Goal: Information Seeking & Learning: Learn about a topic

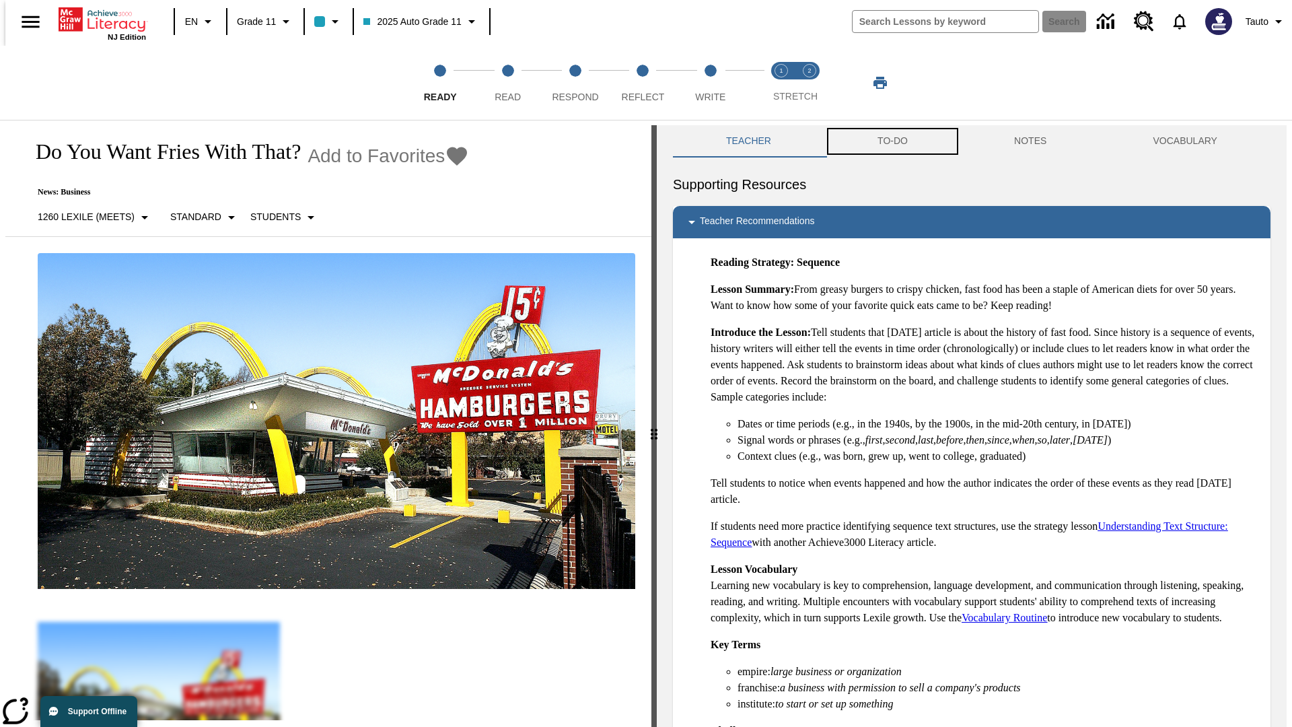
click at [891, 141] on button "TO-DO" at bounding box center [892, 141] width 137 height 32
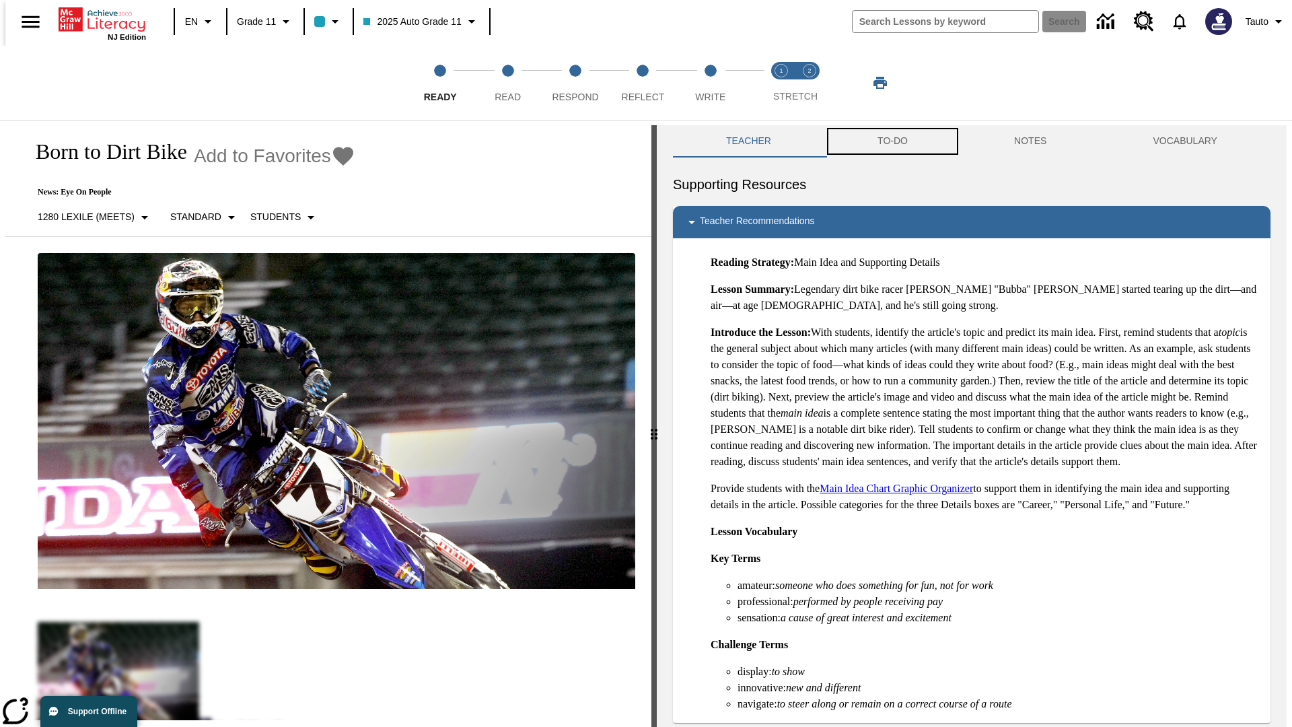
click at [891, 141] on button "TO-DO" at bounding box center [892, 141] width 137 height 32
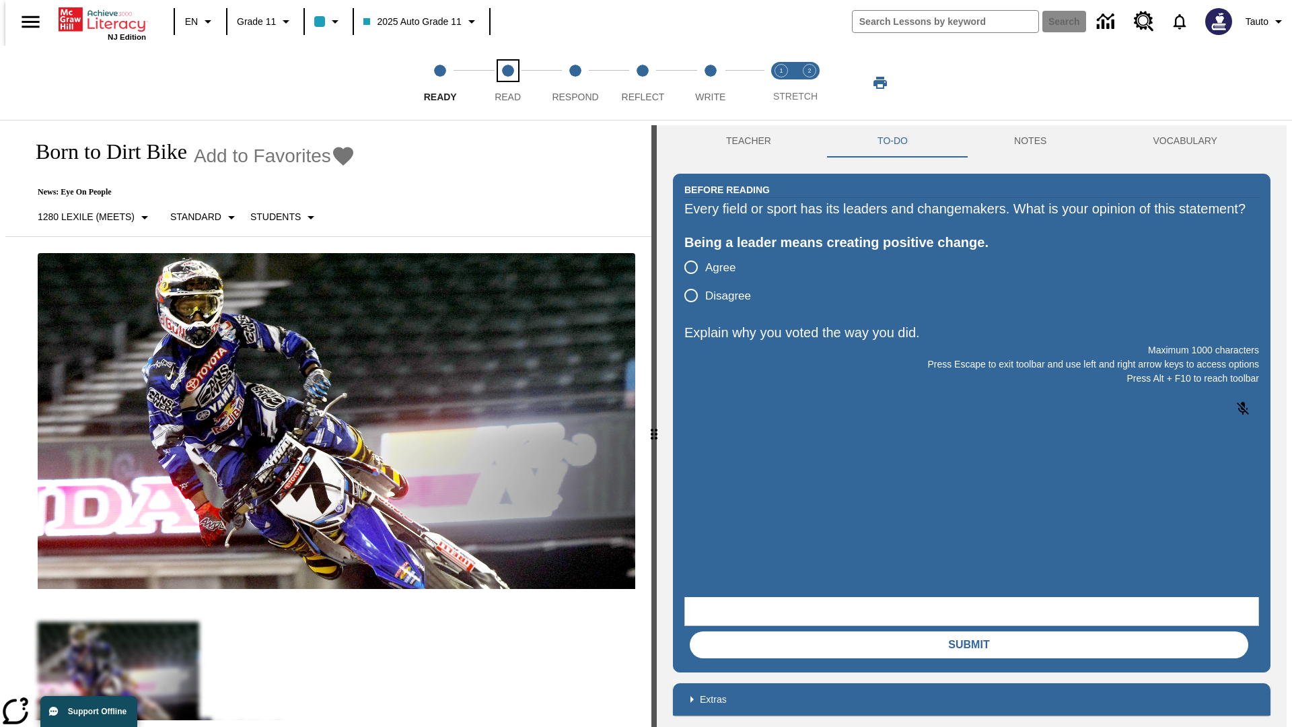
click at [507, 83] on span "Read" at bounding box center [507, 91] width 26 height 24
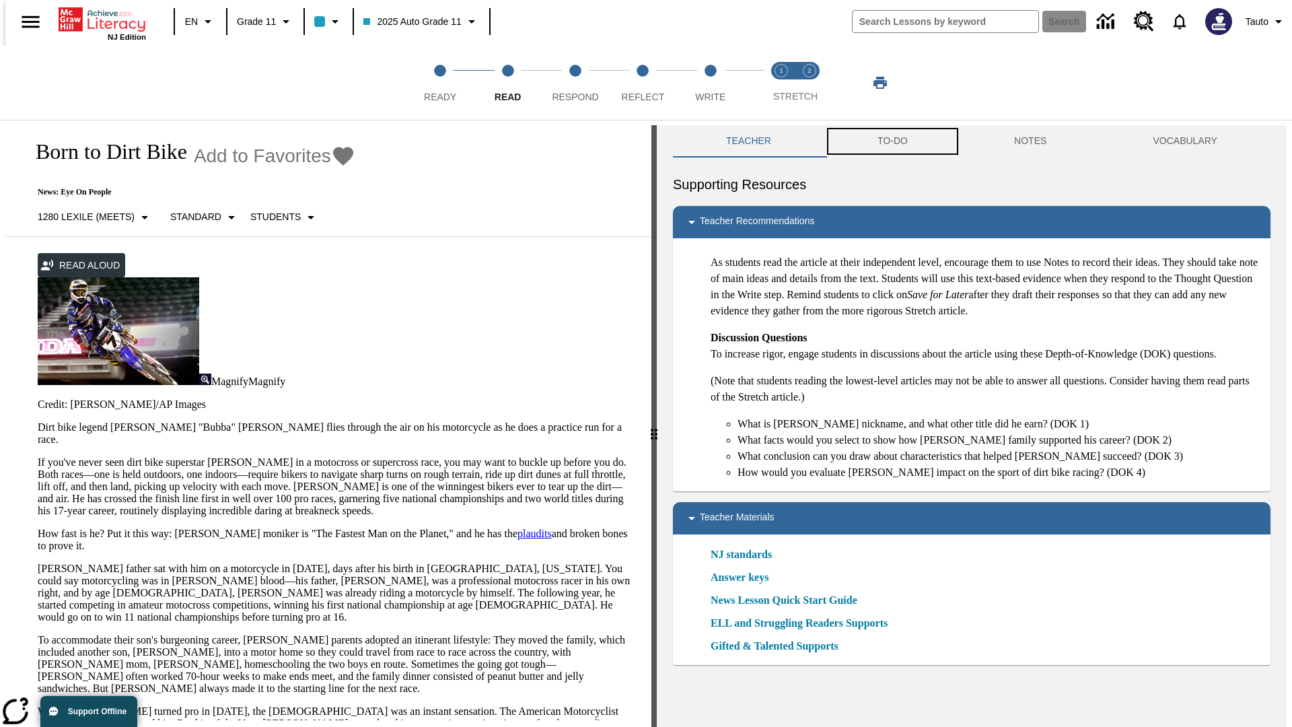
scroll to position [1, 0]
click at [891, 141] on button "TO-DO" at bounding box center [892, 140] width 137 height 32
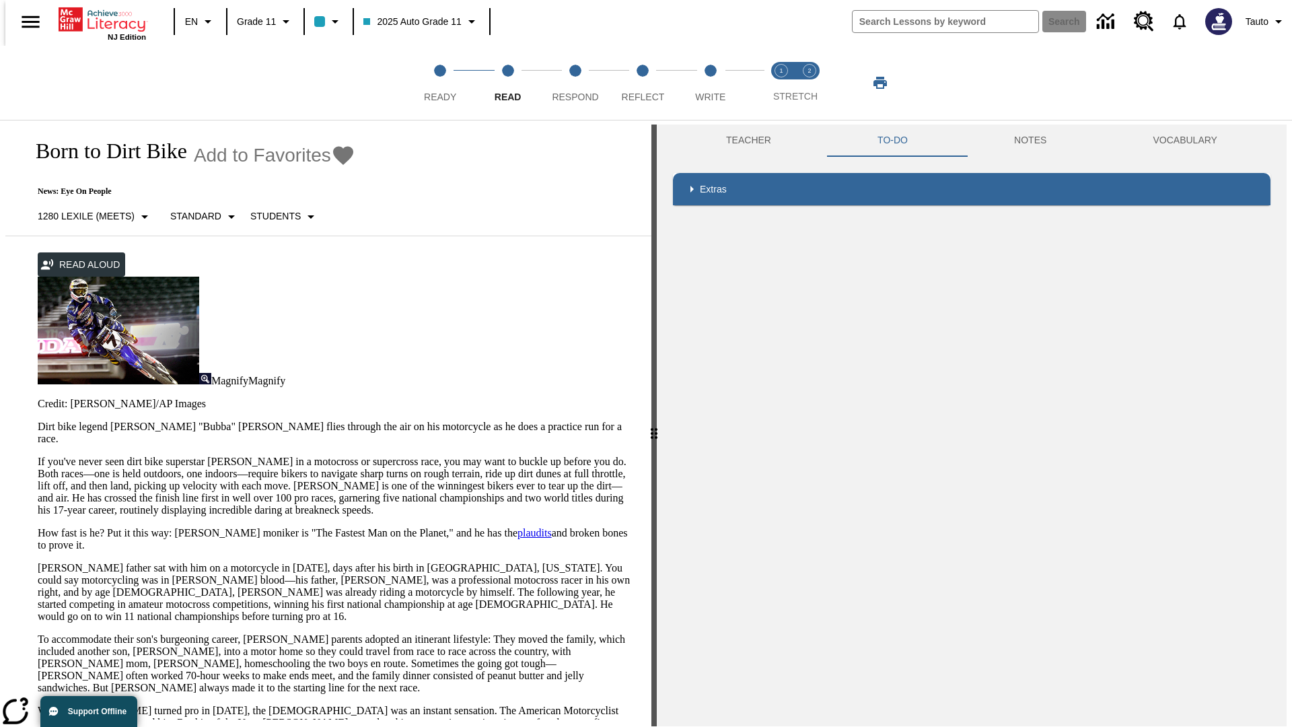
click at [38, 455] on p "If you've never seen dirt bike superstar [PERSON_NAME] in a motocross or superc…" at bounding box center [336, 485] width 597 height 61
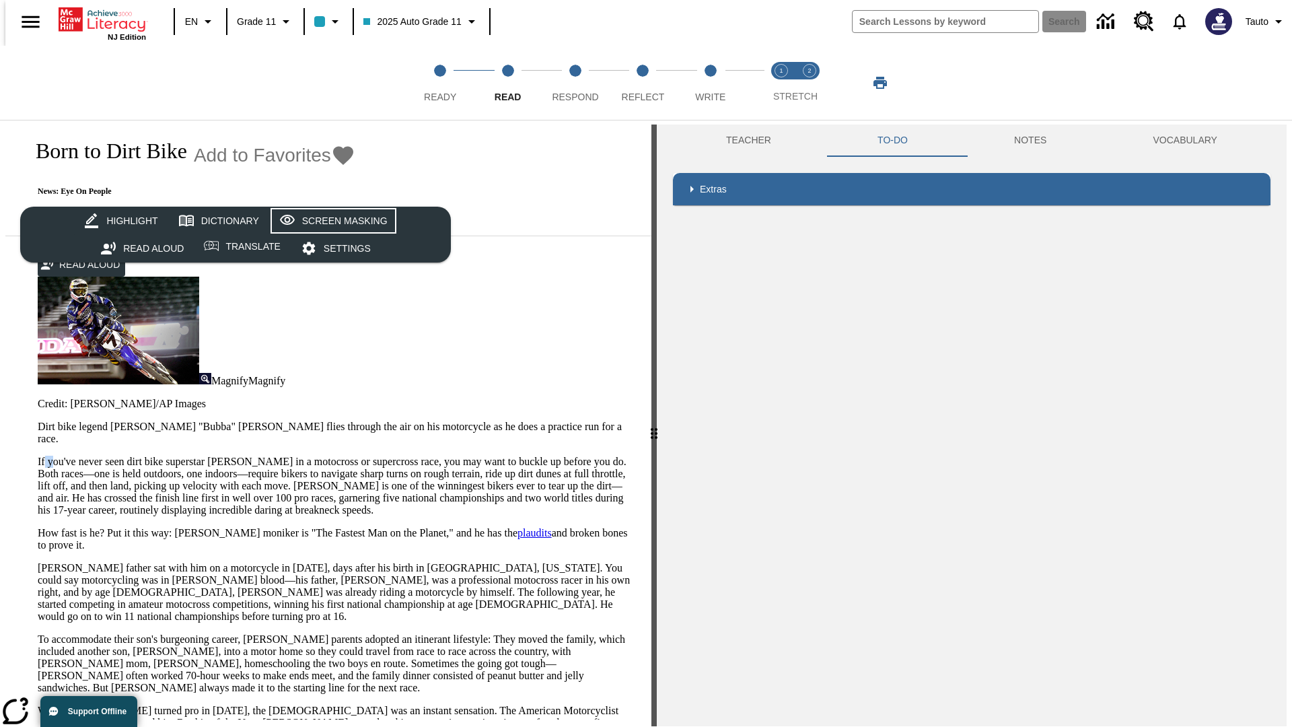
click at [331, 221] on div "Screen Masking" at bounding box center [344, 221] width 85 height 17
click at [575, 83] on span "Respond" at bounding box center [575, 91] width 46 height 24
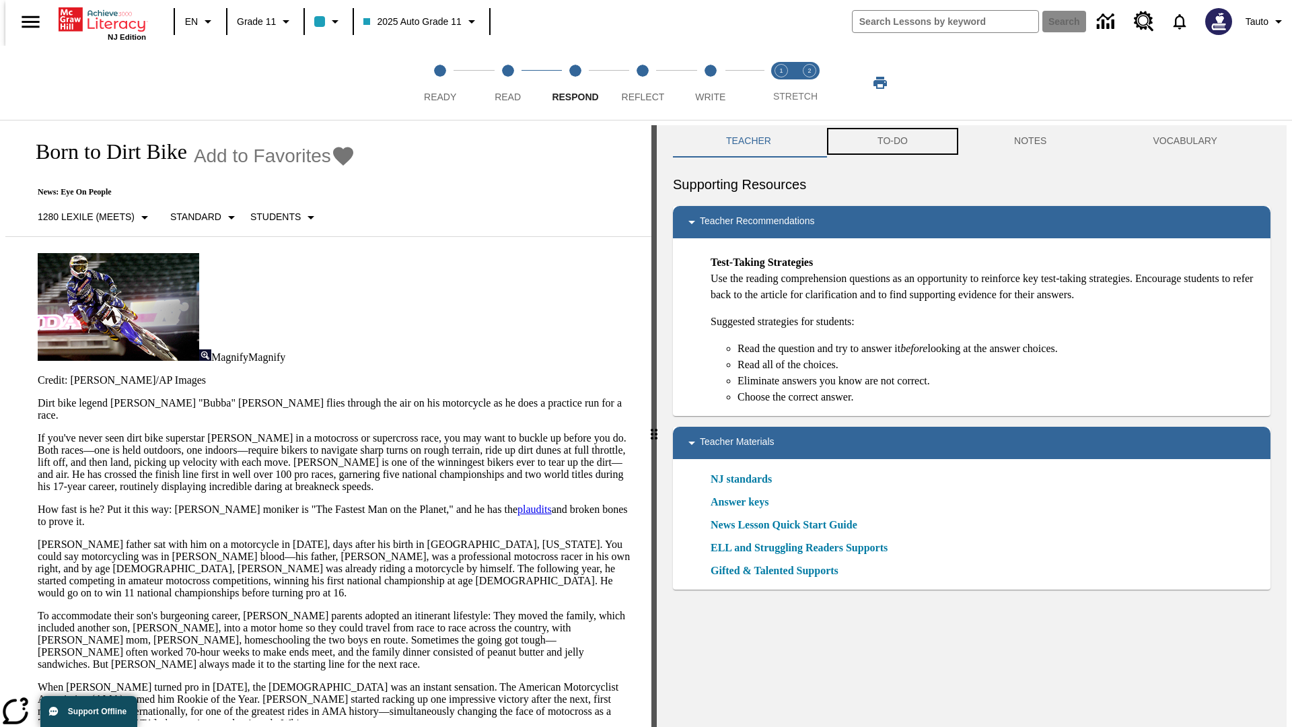
scroll to position [1, 0]
click at [891, 141] on button "TO-DO" at bounding box center [892, 140] width 137 height 32
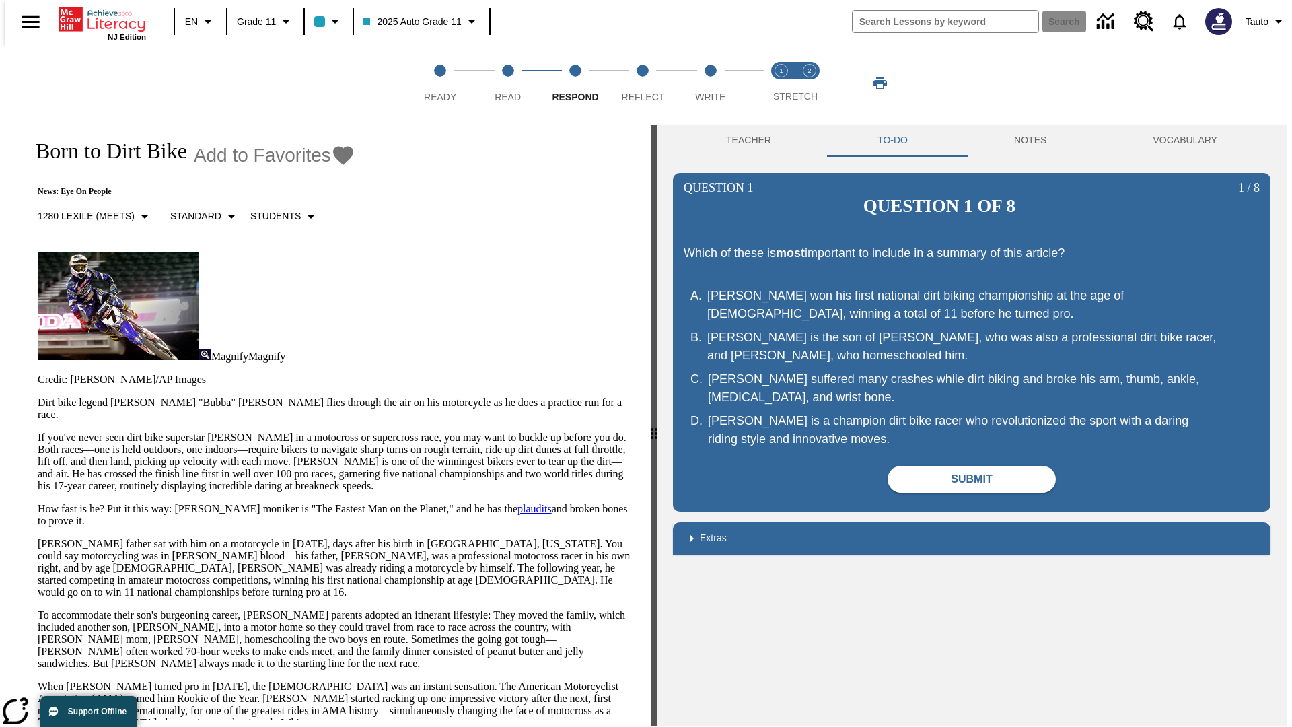
click at [38, 431] on p "If you've never seen dirt bike superstar [PERSON_NAME] in a motocross or superc…" at bounding box center [336, 461] width 597 height 61
click at [642, 83] on span "Reflect" at bounding box center [643, 91] width 43 height 24
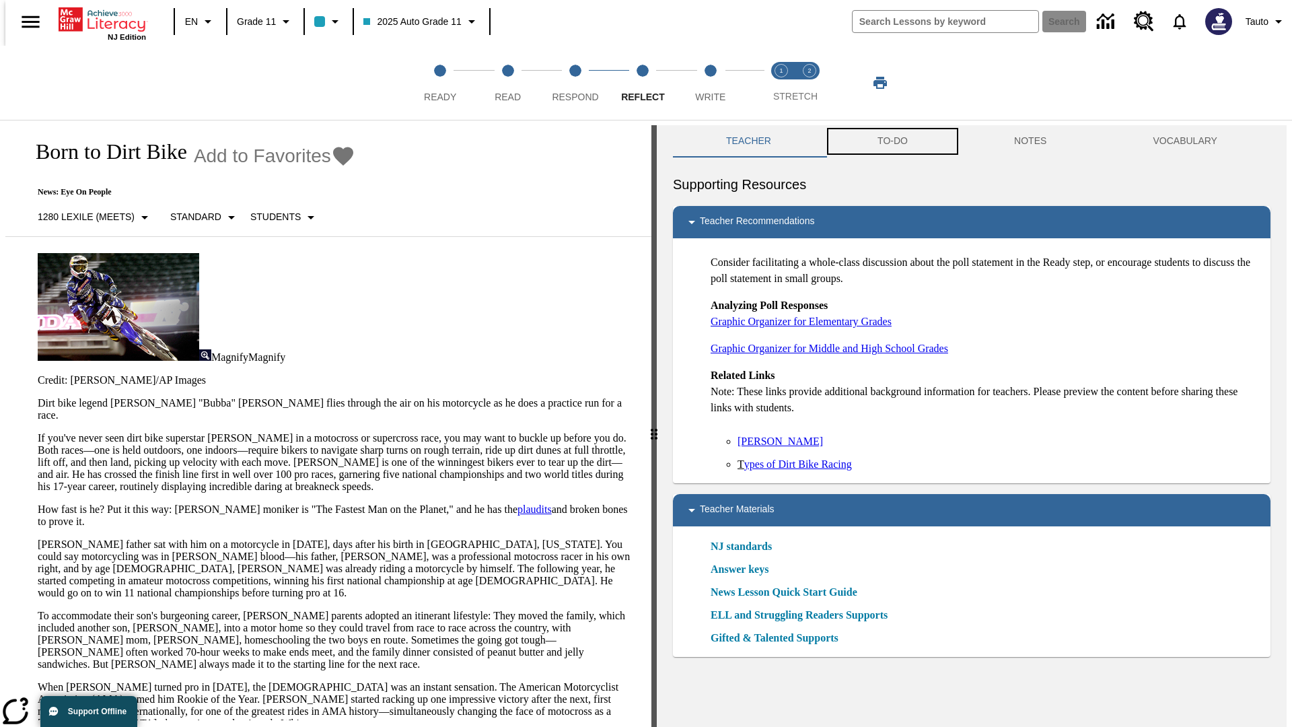
scroll to position [1, 0]
click at [891, 141] on button "TO-DO" at bounding box center [892, 140] width 137 height 32
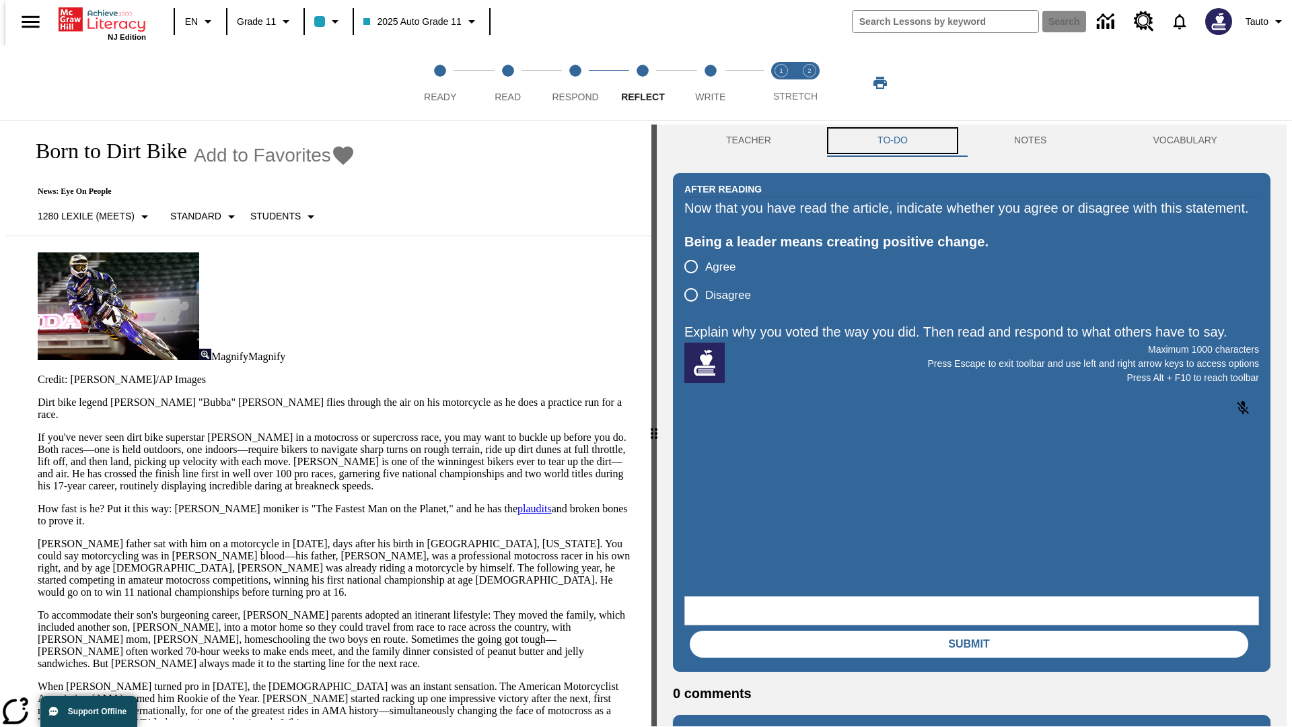
scroll to position [0, 0]
click at [38, 431] on p "If you've never seen dirt bike superstar [PERSON_NAME] in a motocross or superc…" at bounding box center [336, 461] width 597 height 61
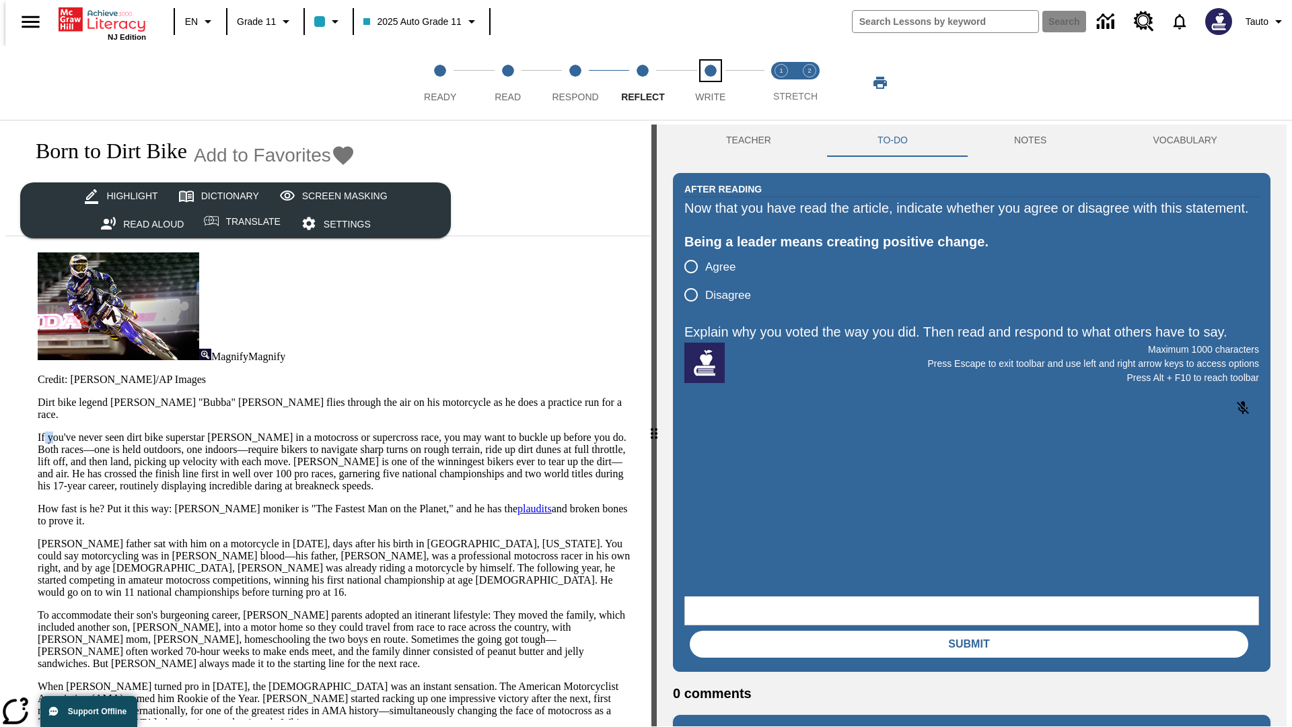
click at [710, 83] on span "Write" at bounding box center [710, 91] width 30 height 24
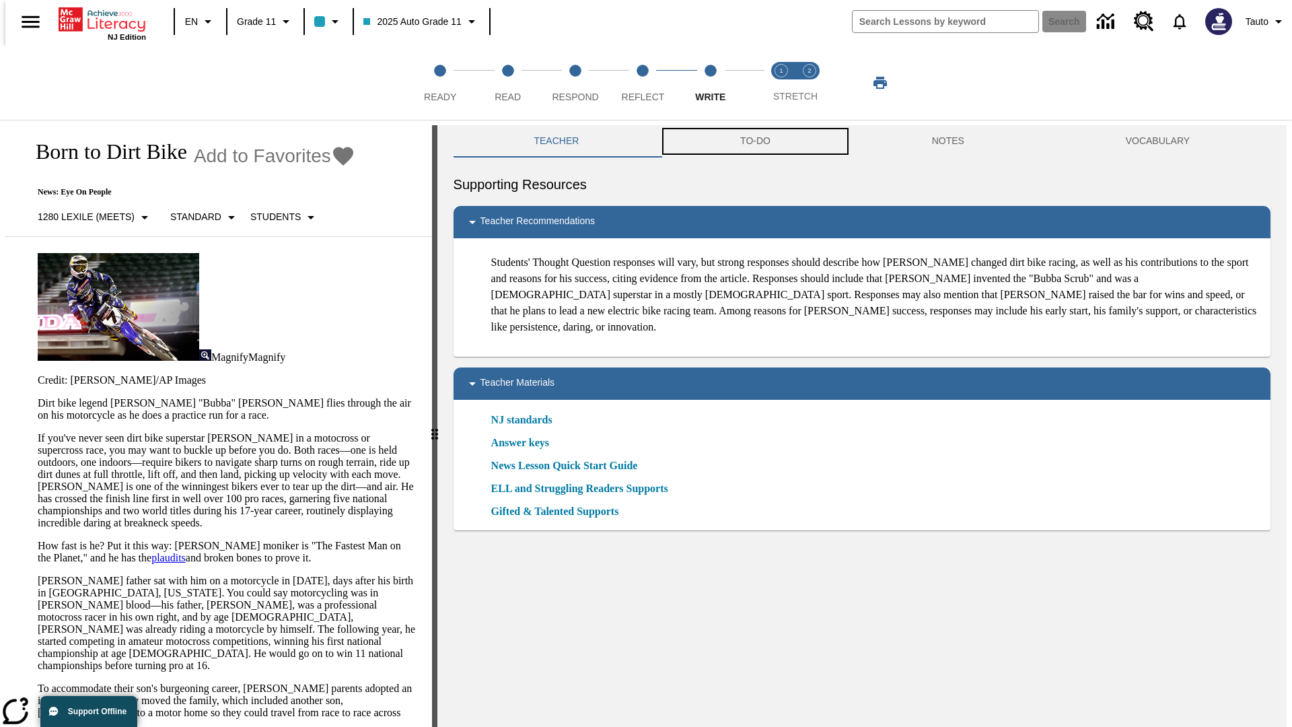
scroll to position [1, 0]
click at [754, 141] on button "TO-DO" at bounding box center [755, 140] width 192 height 32
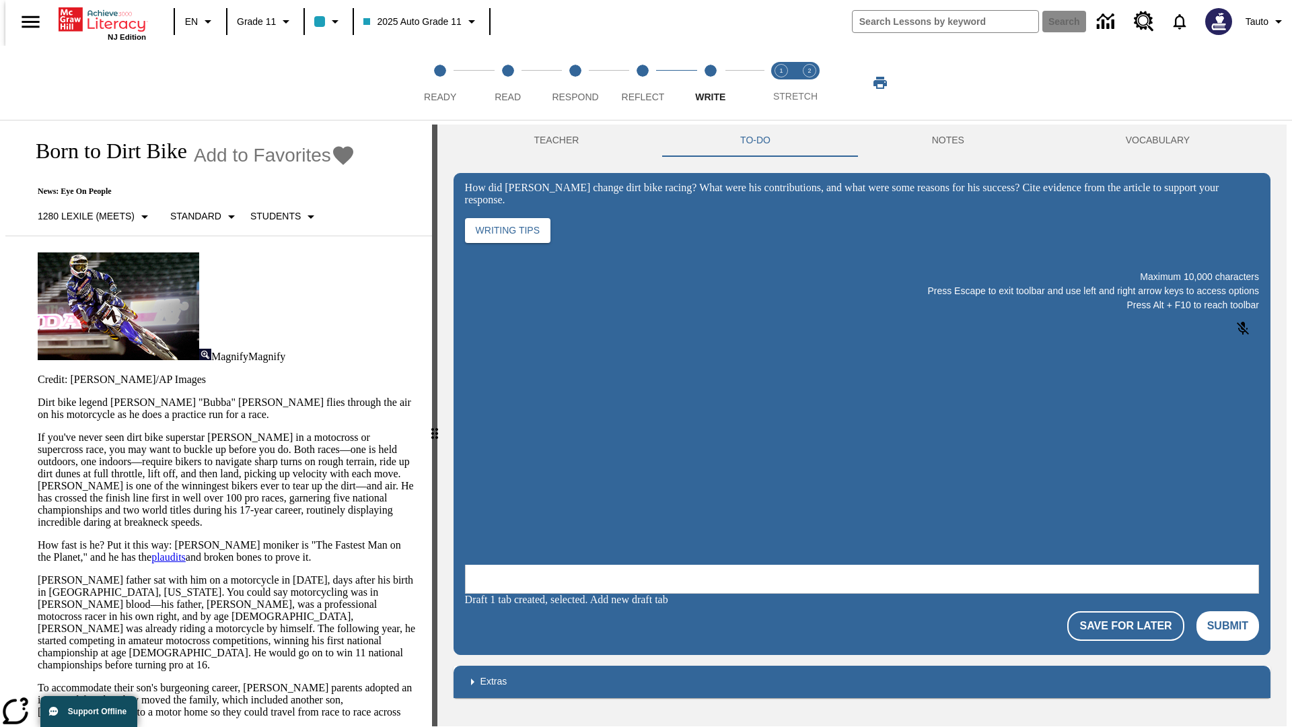
scroll to position [0, 0]
click at [38, 431] on p "If you've never seen dirt bike superstar [PERSON_NAME] in a motocross or superc…" at bounding box center [227, 479] width 378 height 97
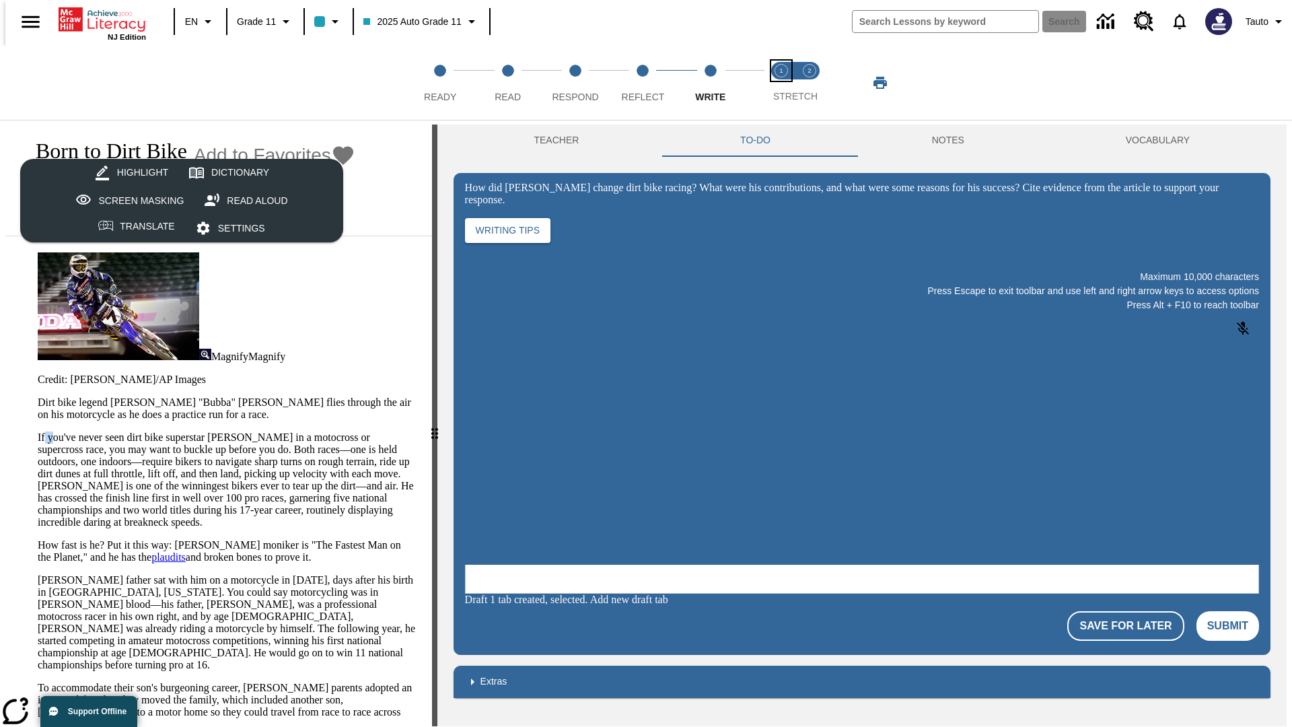
click at [781, 83] on span "Stretch Read step 1 of 2" at bounding box center [780, 91] width 17 height 24
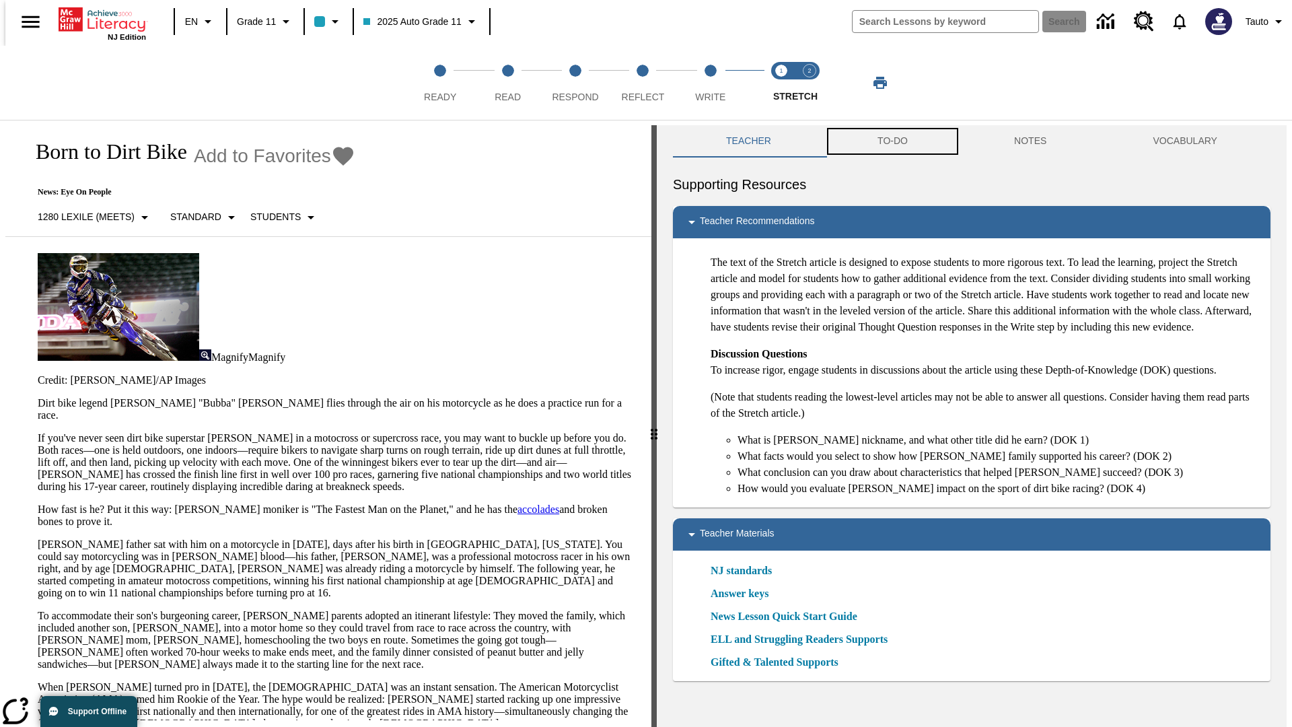
scroll to position [1, 0]
click at [891, 141] on button "TO-DO" at bounding box center [892, 140] width 137 height 32
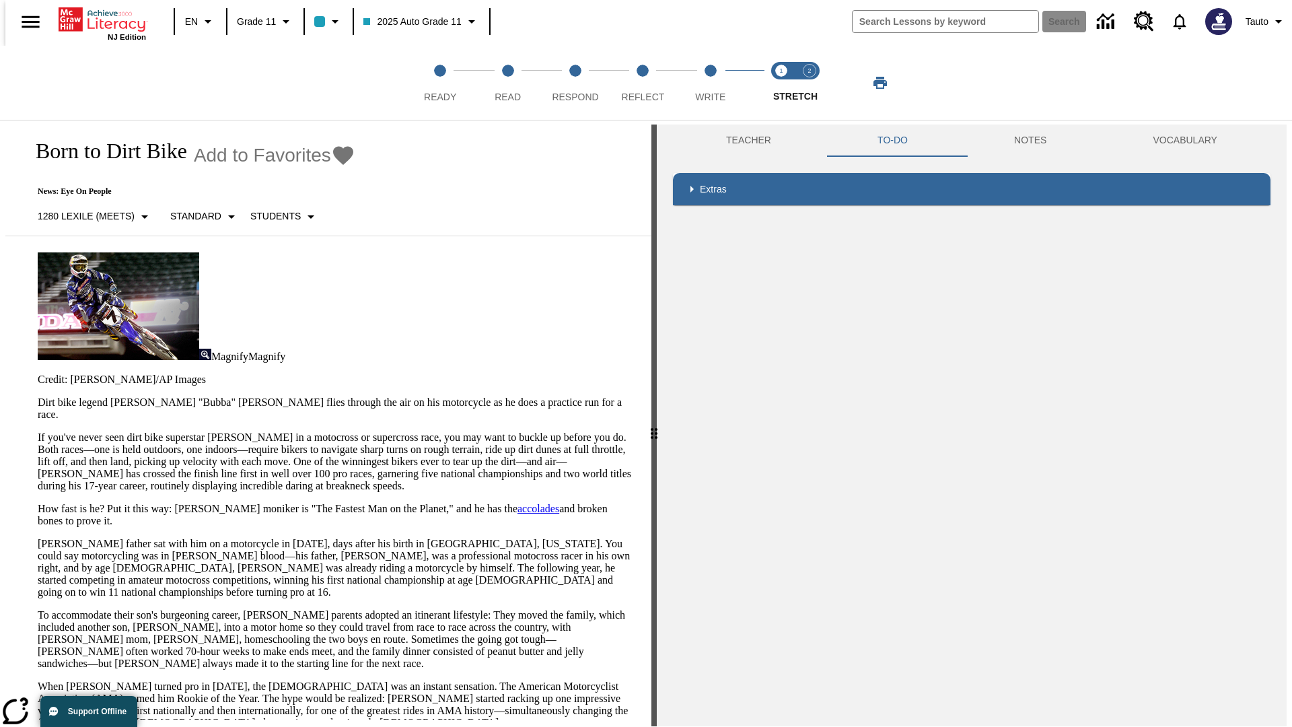
click at [38, 431] on p "If you've never seen dirt bike superstar [PERSON_NAME] in a motocross or superc…" at bounding box center [336, 461] width 597 height 61
click at [809, 83] on span "Stretch Respond step 2 of 2" at bounding box center [809, 91] width 17 height 24
